Goal: Information Seeking & Learning: Learn about a topic

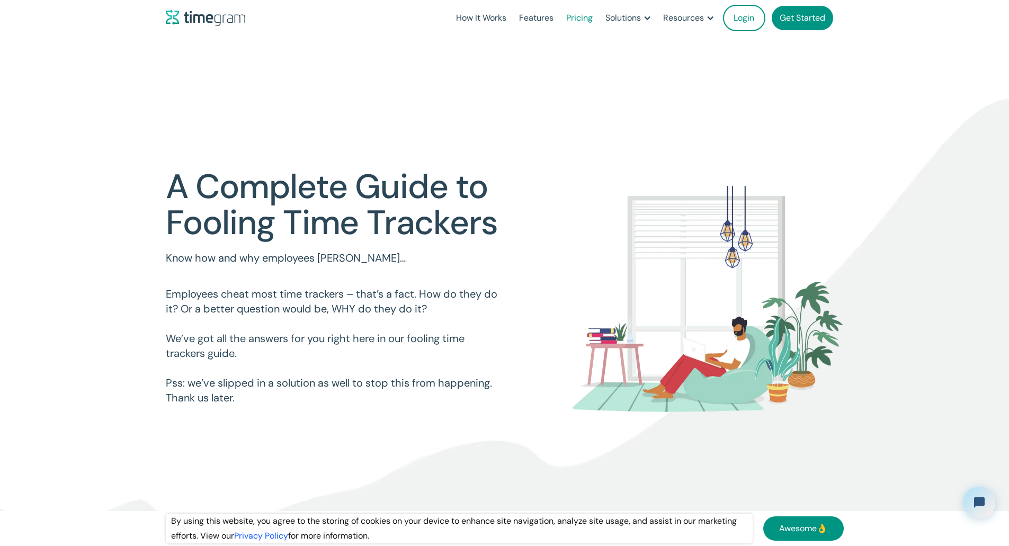
click at [560, 18] on link "Pricing" at bounding box center [579, 18] width 39 height 36
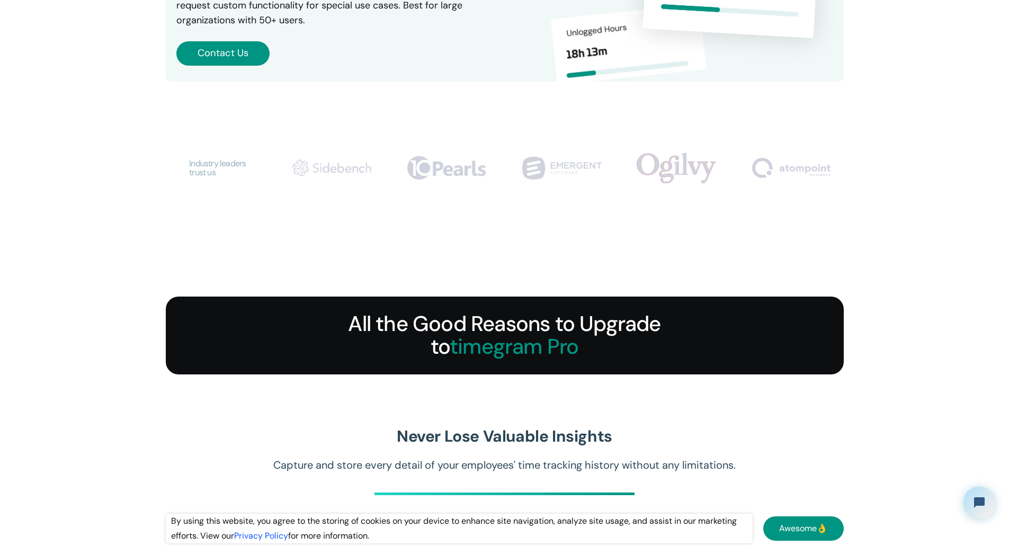
scroll to position [688, 0]
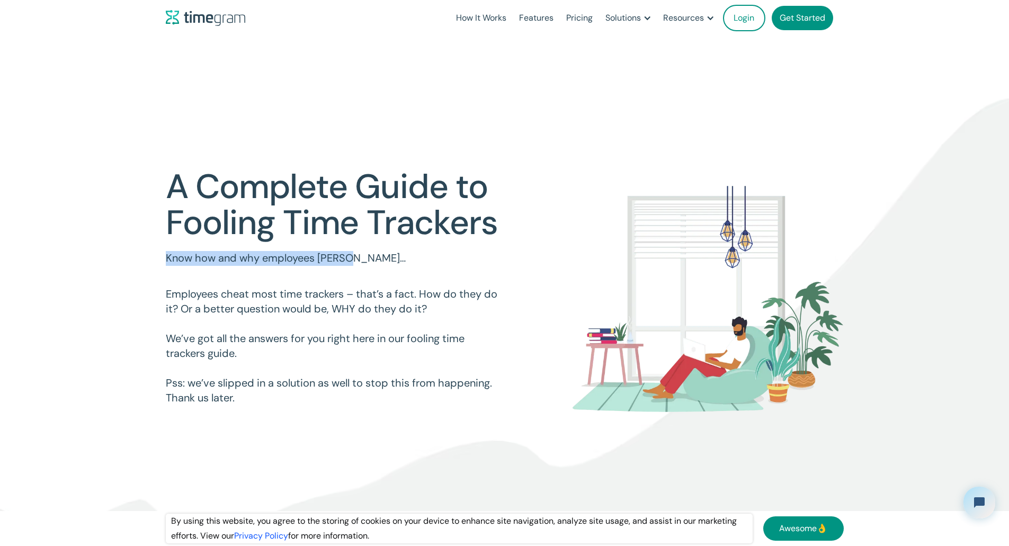
drag, startPoint x: 167, startPoint y: 258, endPoint x: 357, endPoint y: 262, distance: 190.6
click at [357, 262] on p "Know how and why employees [PERSON_NAME]…" at bounding box center [335, 258] width 339 height 15
click at [320, 295] on p "Employees cheat most time trackers – that’s a fact. How do they do it? Or a bet…" at bounding box center [335, 346] width 339 height 118
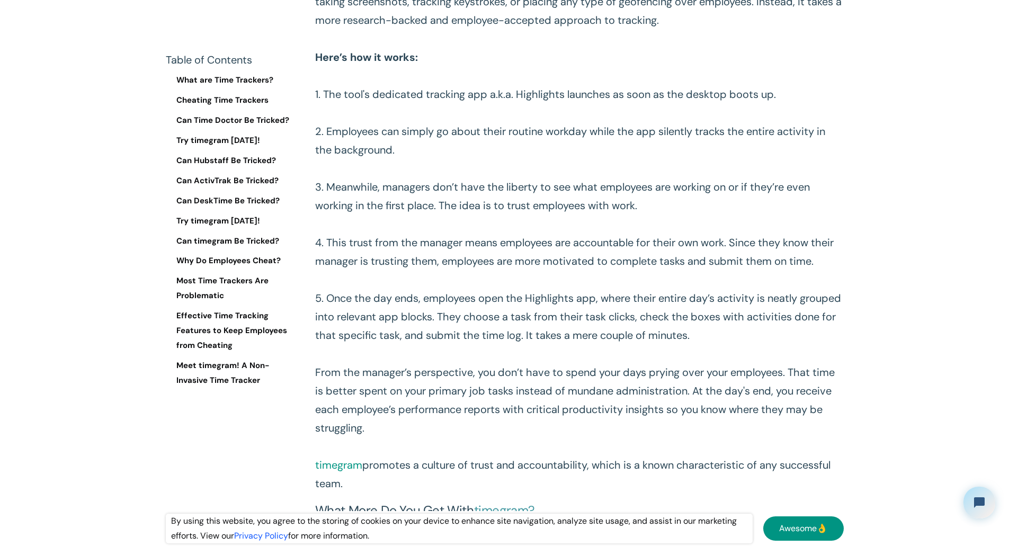
scroll to position [14242, 0]
